Goal: Transaction & Acquisition: Book appointment/travel/reservation

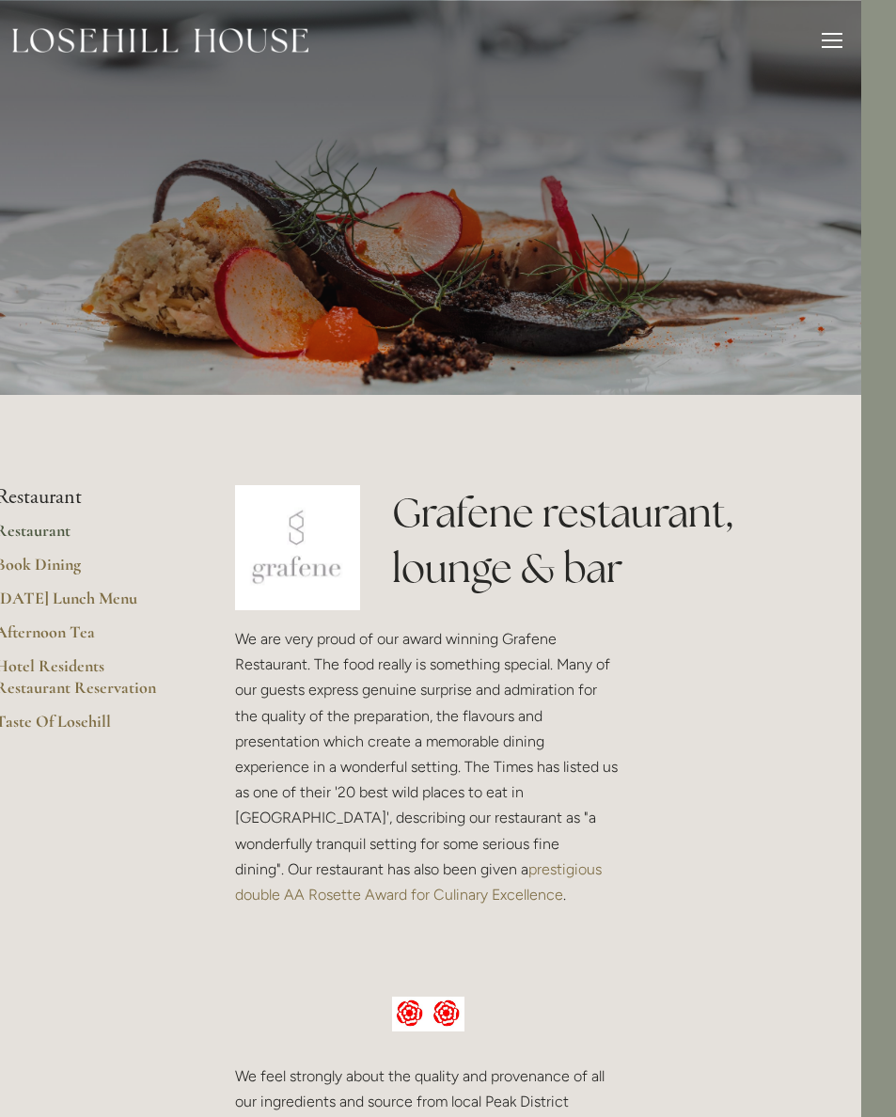
scroll to position [0, 36]
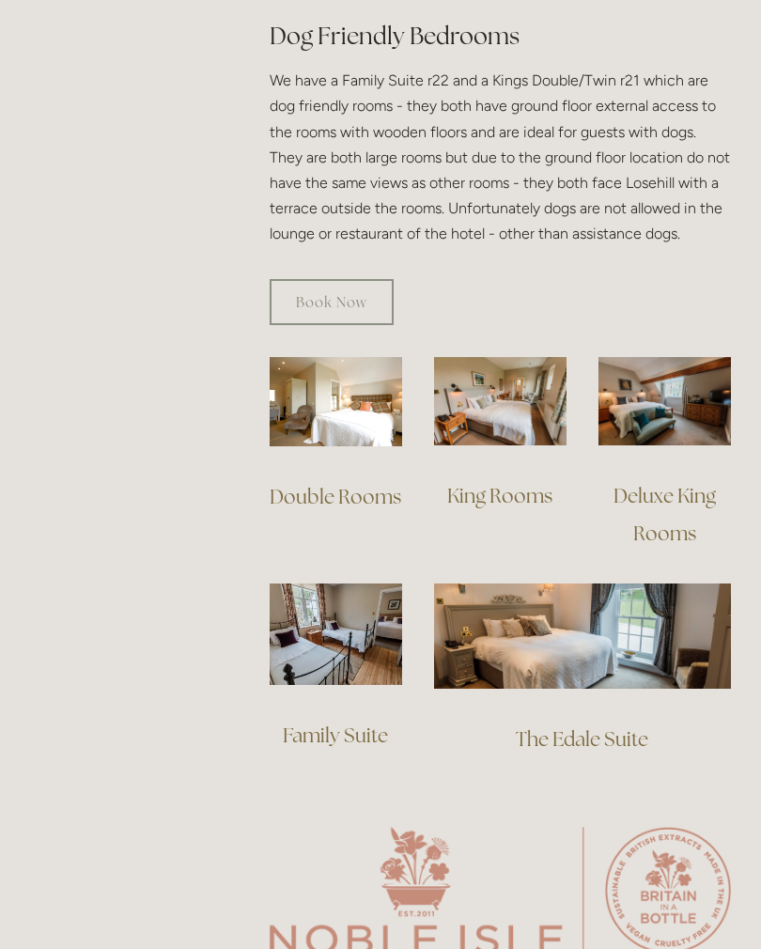
scroll to position [1179, 0]
click at [633, 602] on img at bounding box center [582, 636] width 297 height 104
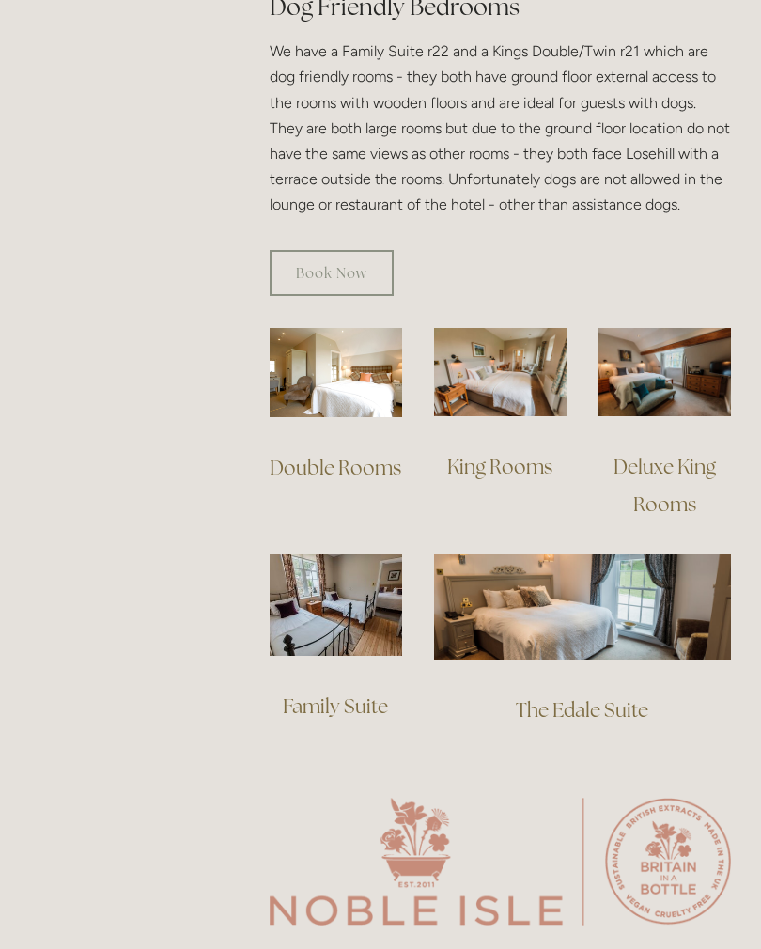
click at [497, 372] on img at bounding box center [500, 372] width 133 height 88
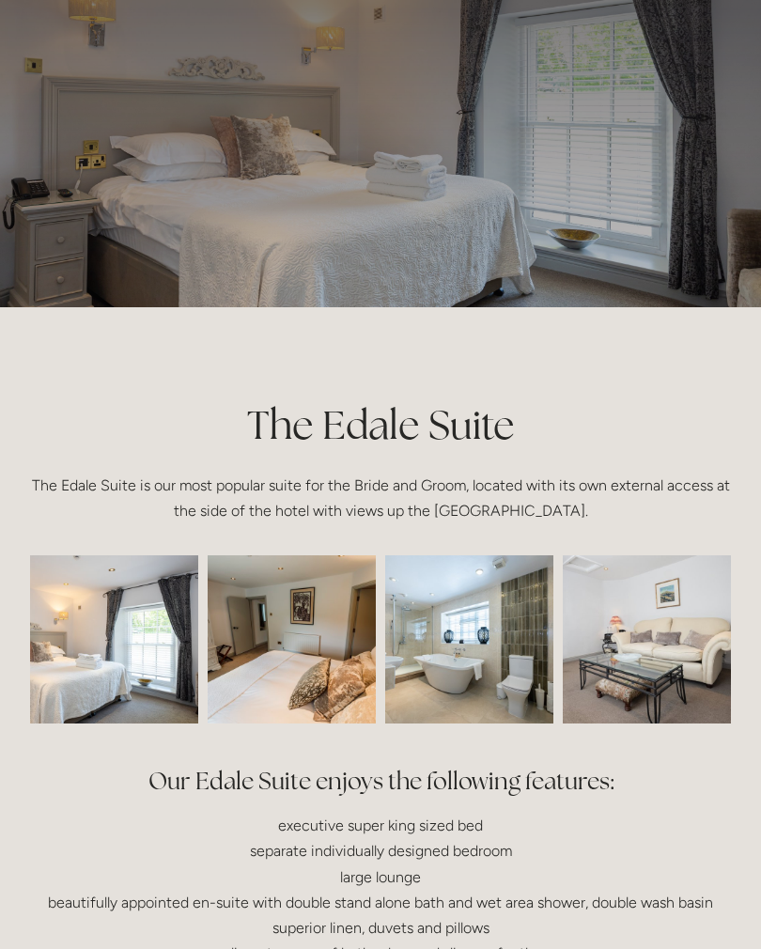
scroll to position [85, 0]
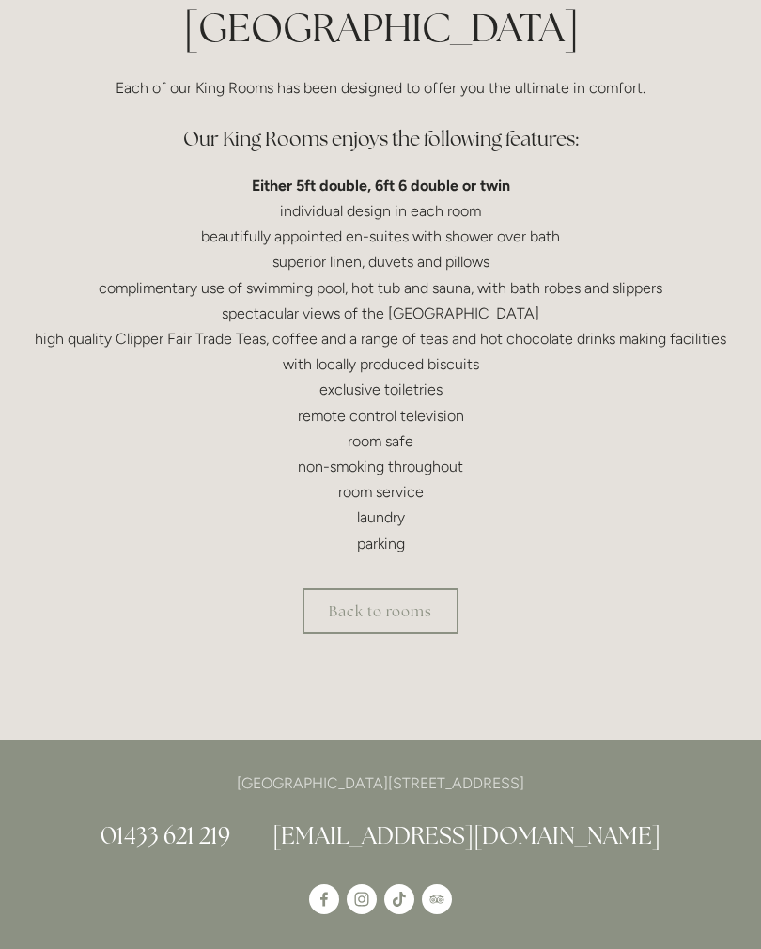
scroll to position [540, 0]
click at [411, 606] on link "Back to rooms" at bounding box center [381, 611] width 156 height 46
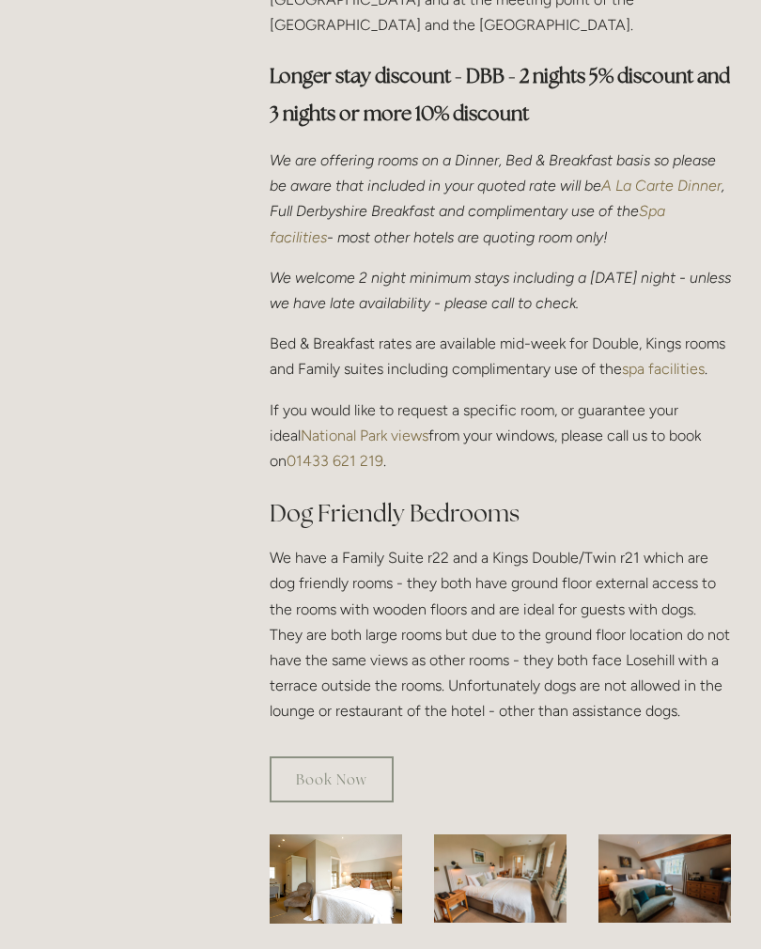
scroll to position [701, 0]
click at [338, 757] on link "Book Now" at bounding box center [332, 780] width 124 height 46
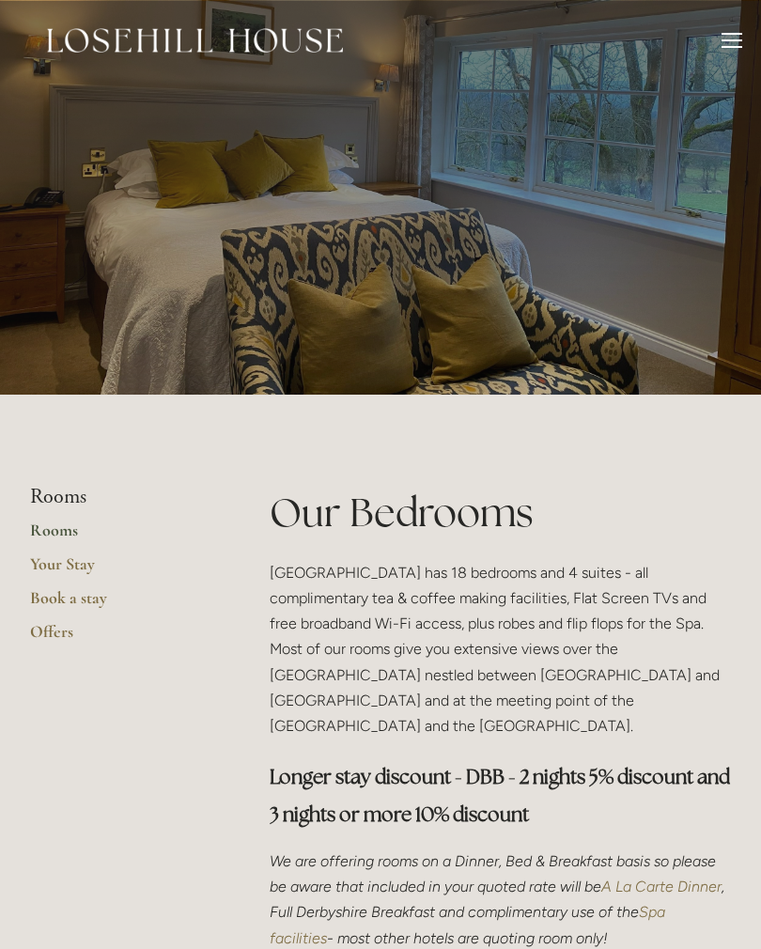
scroll to position [730, 0]
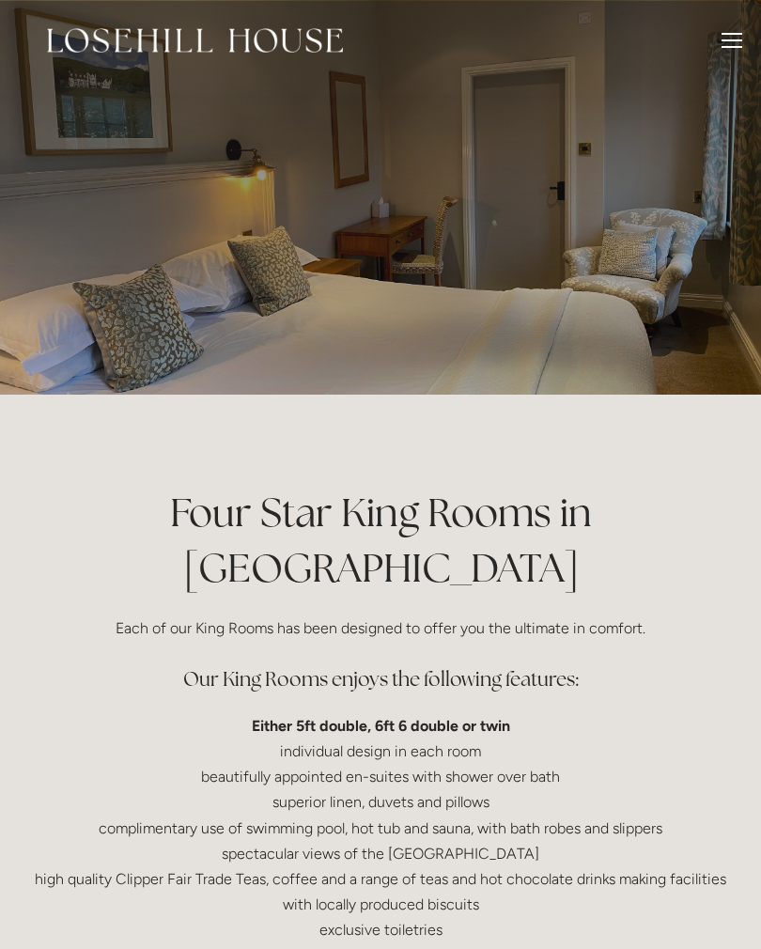
scroll to position [570, 0]
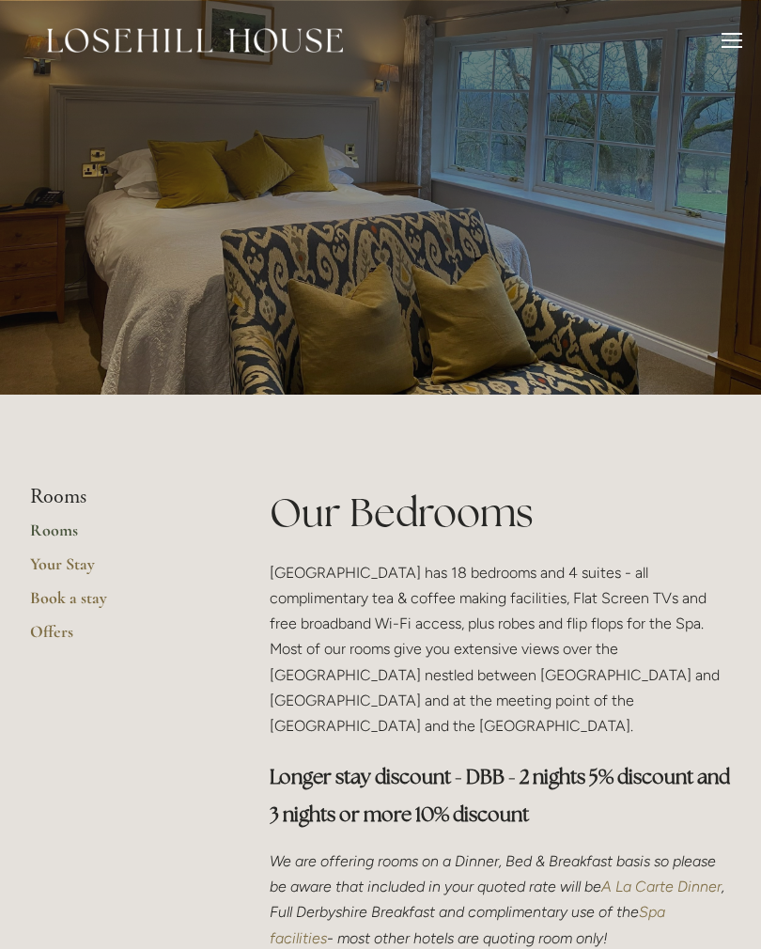
scroll to position [1208, 0]
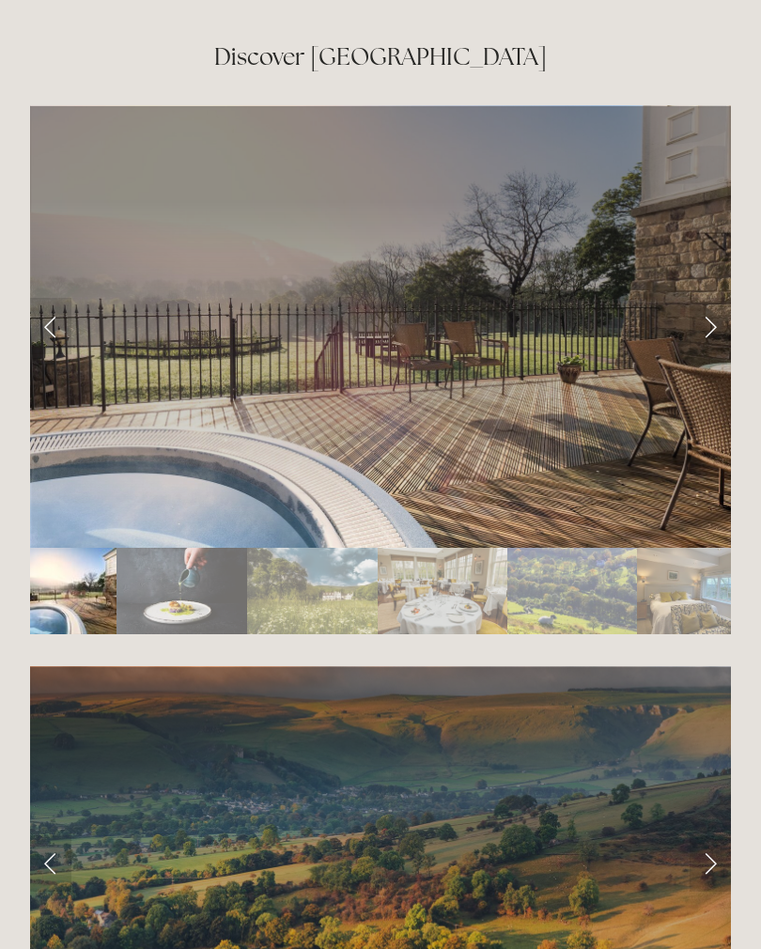
scroll to position [3264, 0]
